Goal: Use online tool/utility

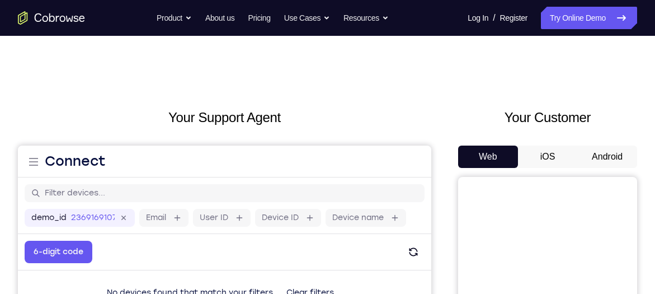
click at [603, 154] on button "Android" at bounding box center [607, 156] width 60 height 22
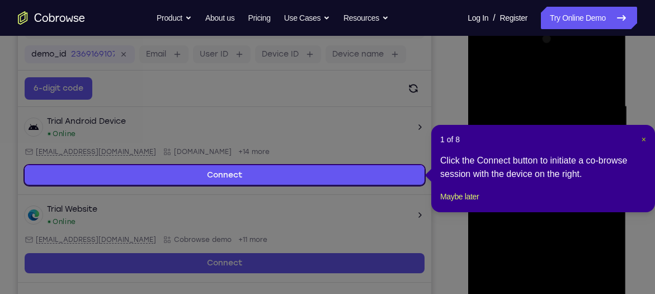
click at [641, 138] on span "×" at bounding box center [643, 139] width 4 height 9
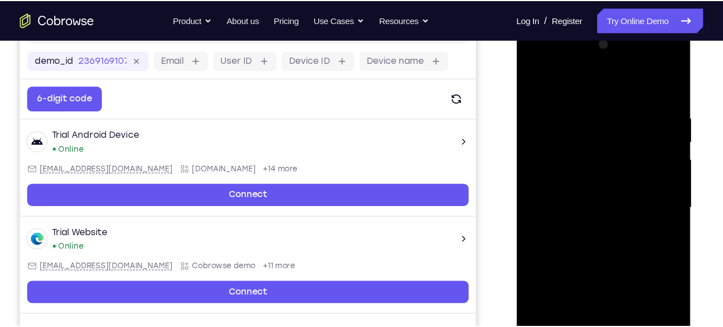
scroll to position [164, 0]
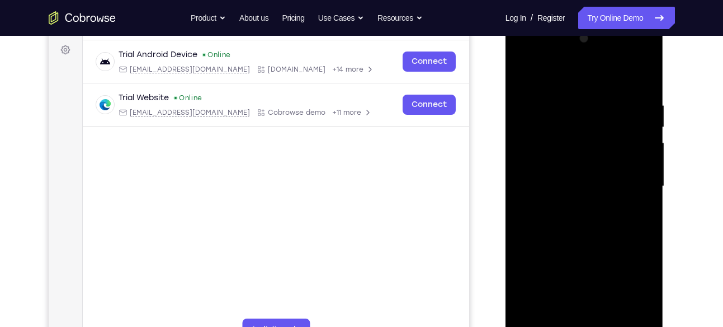
drag, startPoint x: 643, startPoint y: 8, endPoint x: 501, endPoint y: 86, distance: 161.9
click at [501, 86] on div at bounding box center [585, 185] width 179 height 344
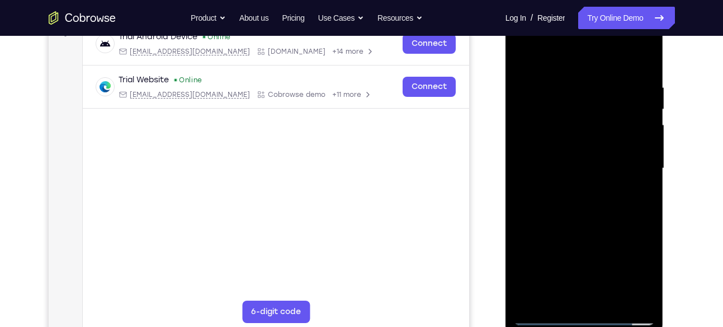
scroll to position [188, 0]
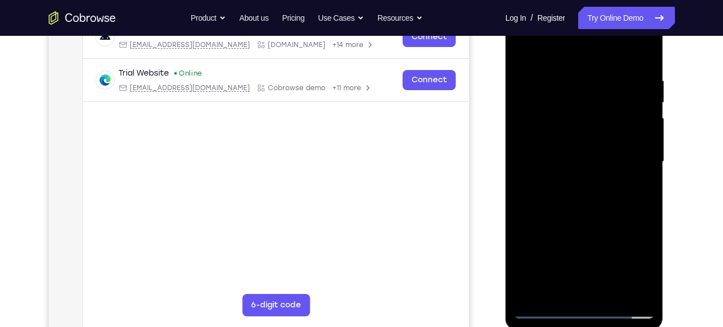
click at [585, 293] on div at bounding box center [584, 161] width 141 height 313
click at [636, 263] on div at bounding box center [584, 161] width 141 height 313
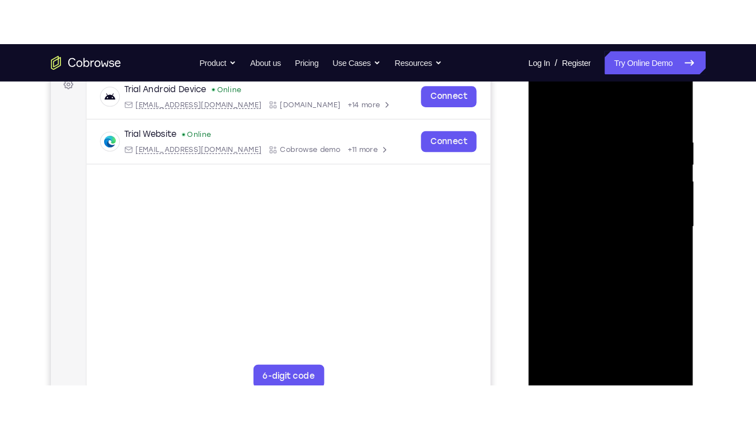
scroll to position [171, 0]
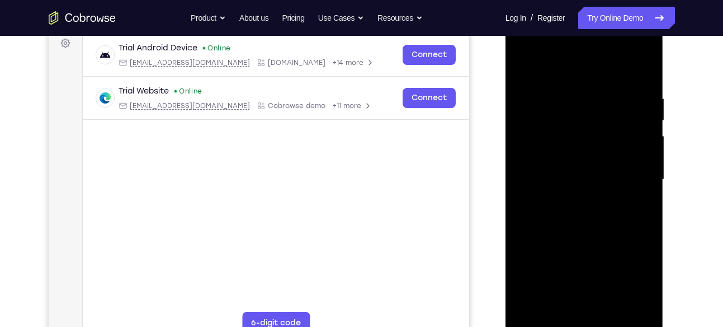
click at [589, 69] on div at bounding box center [584, 179] width 141 height 313
click at [563, 63] on div at bounding box center [584, 179] width 141 height 313
click at [631, 174] on div at bounding box center [584, 179] width 141 height 313
click at [573, 200] on div at bounding box center [584, 179] width 141 height 313
click at [584, 168] on div at bounding box center [584, 179] width 141 height 313
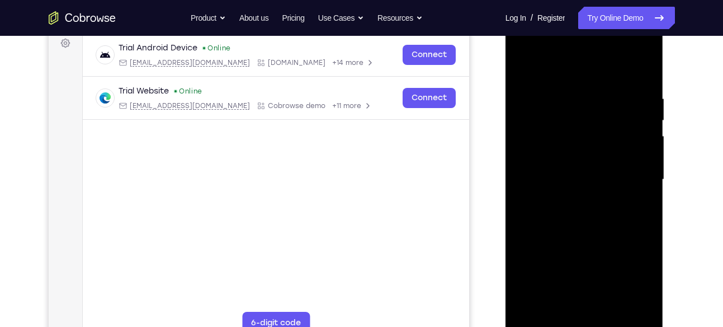
click at [556, 153] on div at bounding box center [584, 179] width 141 height 313
click at [636, 158] on div at bounding box center [584, 179] width 141 height 313
click at [598, 175] on div at bounding box center [584, 179] width 141 height 313
click at [587, 216] on div at bounding box center [584, 179] width 141 height 313
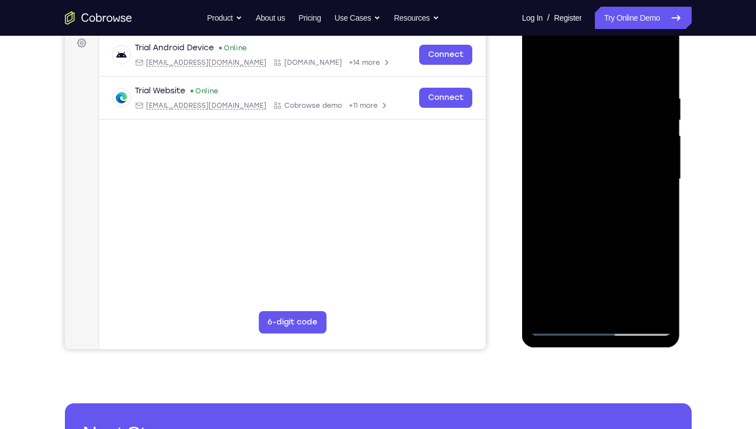
click at [631, 231] on div at bounding box center [600, 179] width 141 height 313
click at [654, 229] on div at bounding box center [600, 179] width 141 height 313
click at [653, 293] on div at bounding box center [600, 179] width 141 height 313
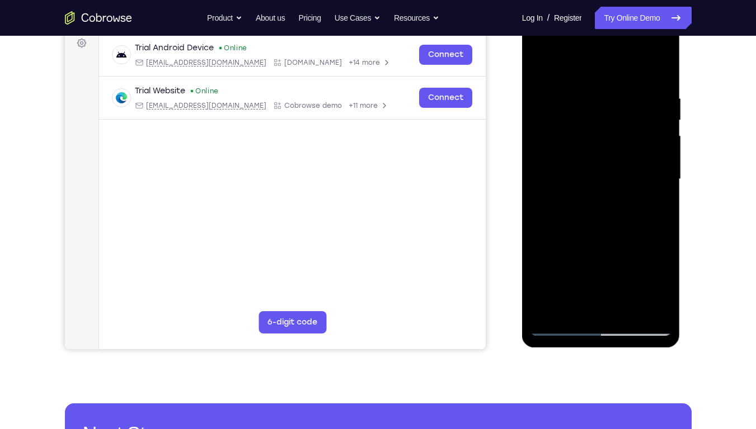
click at [544, 172] on div at bounding box center [600, 179] width 141 height 313
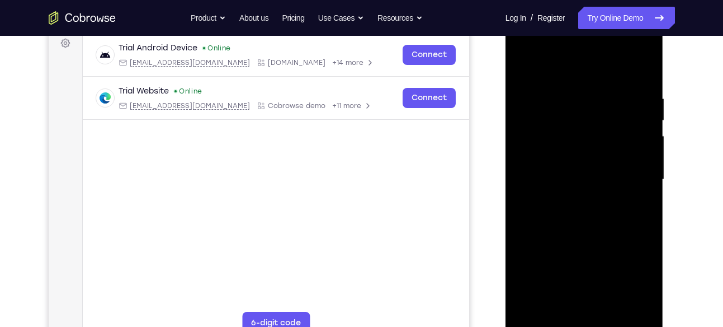
click at [529, 164] on div at bounding box center [584, 179] width 141 height 313
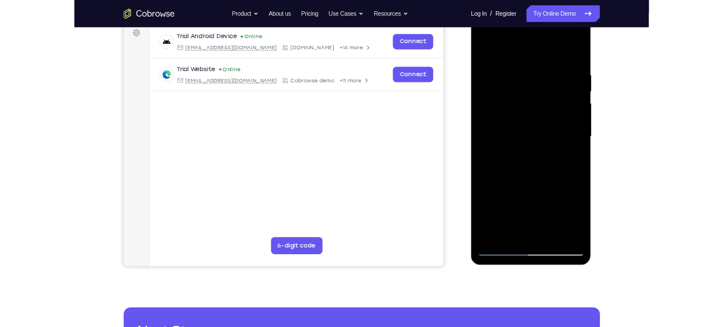
scroll to position [124, 0]
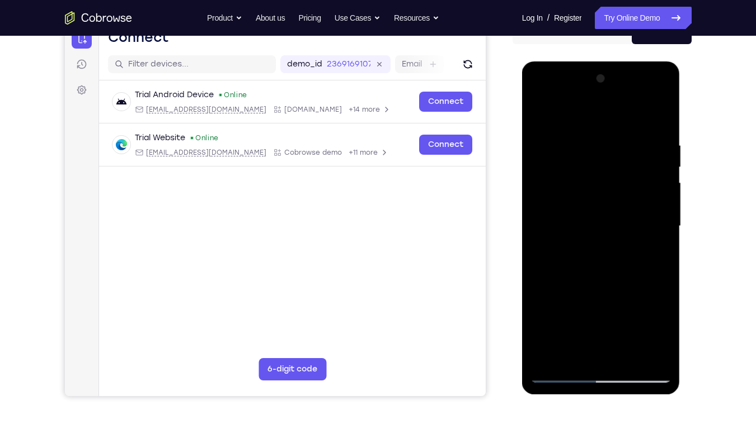
click at [654, 204] on div at bounding box center [600, 226] width 141 height 313
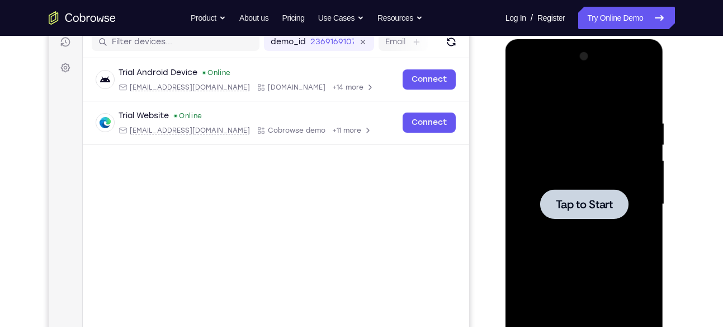
scroll to position [168, 0]
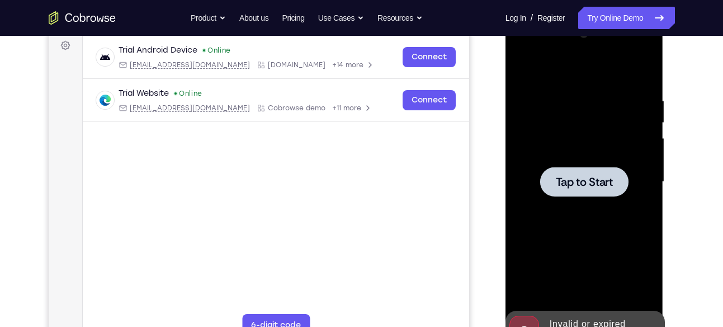
click at [566, 213] on div at bounding box center [584, 181] width 141 height 313
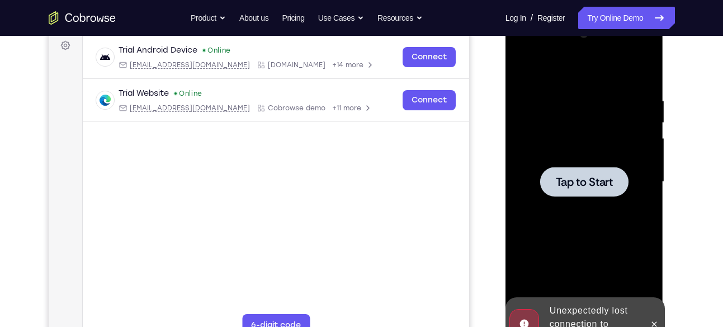
click at [591, 176] on span "Tap to Start" at bounding box center [584, 181] width 57 height 11
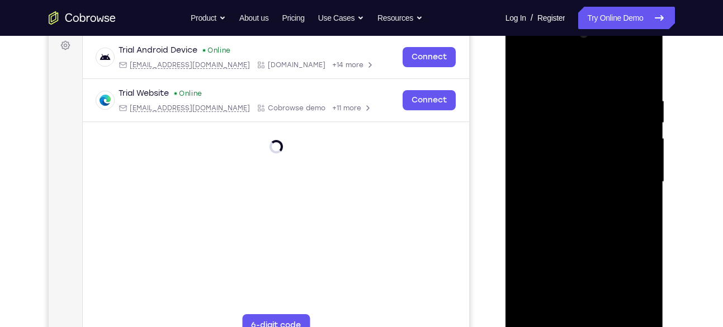
click at [585, 293] on div at bounding box center [584, 181] width 141 height 313
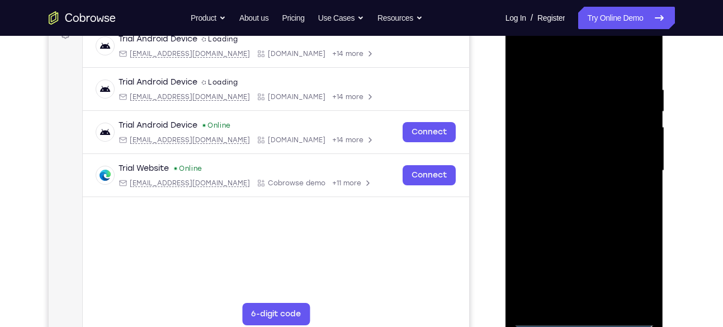
scroll to position [177, 0]
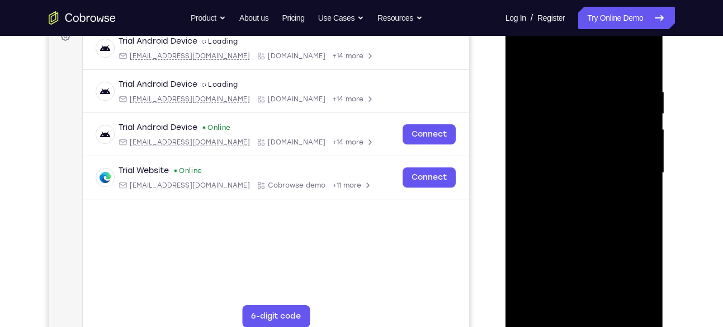
click at [589, 293] on div at bounding box center [584, 172] width 141 height 313
click at [631, 267] on div at bounding box center [584, 172] width 141 height 313
click at [635, 264] on div at bounding box center [584, 172] width 141 height 313
click at [580, 59] on div at bounding box center [584, 172] width 141 height 313
click at [638, 171] on div at bounding box center [584, 172] width 141 height 313
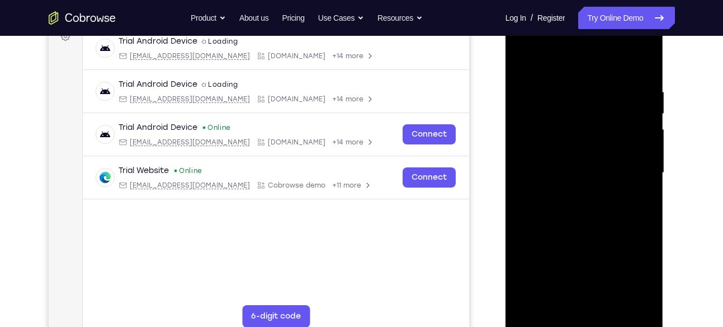
click at [570, 293] on div at bounding box center [584, 172] width 141 height 313
click at [582, 153] on div at bounding box center [584, 172] width 141 height 313
click at [567, 130] on div at bounding box center [584, 172] width 141 height 313
click at [568, 128] on div at bounding box center [584, 172] width 141 height 313
